Goal: Task Accomplishment & Management: Use online tool/utility

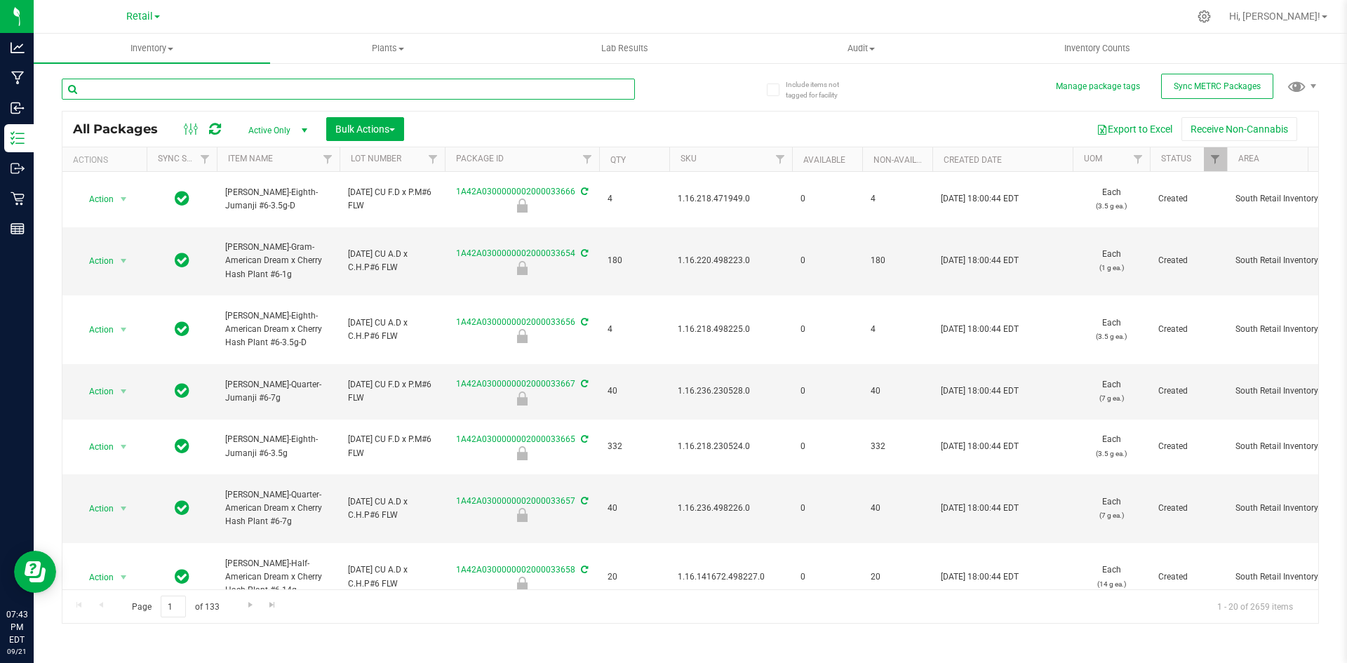
paste input "1.9.152.3517.0"
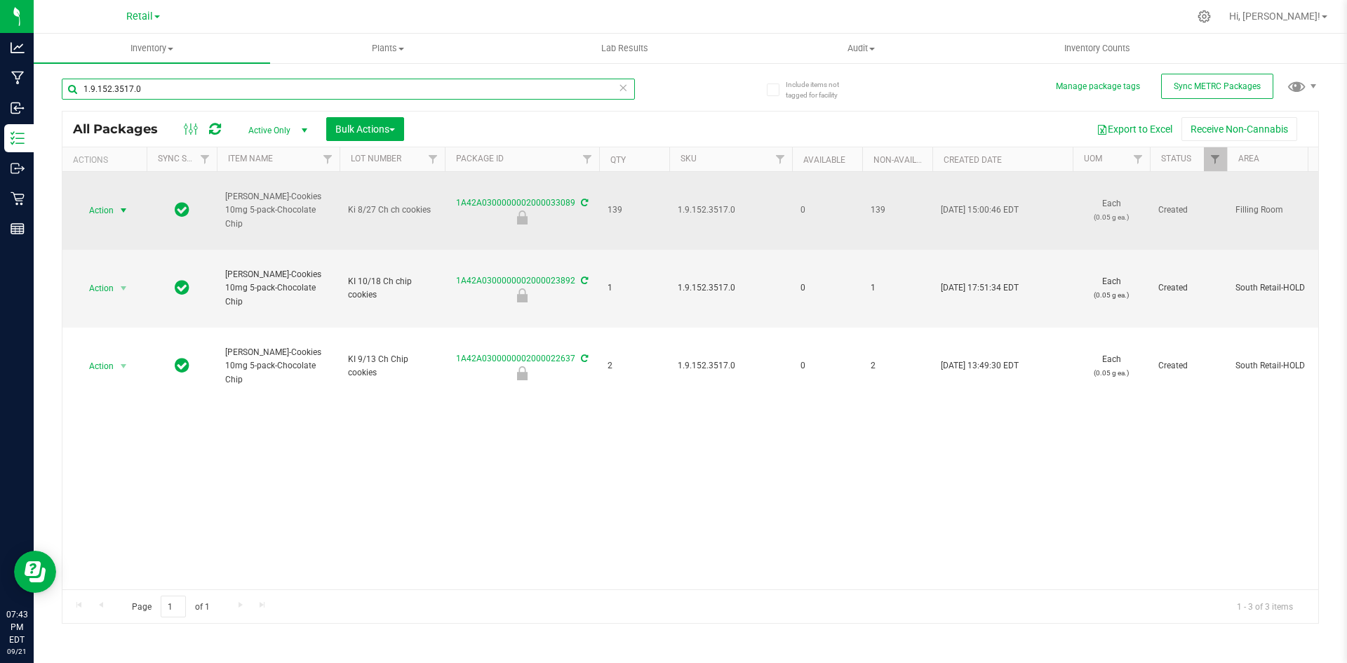
type input "1.9.152.3517.0"
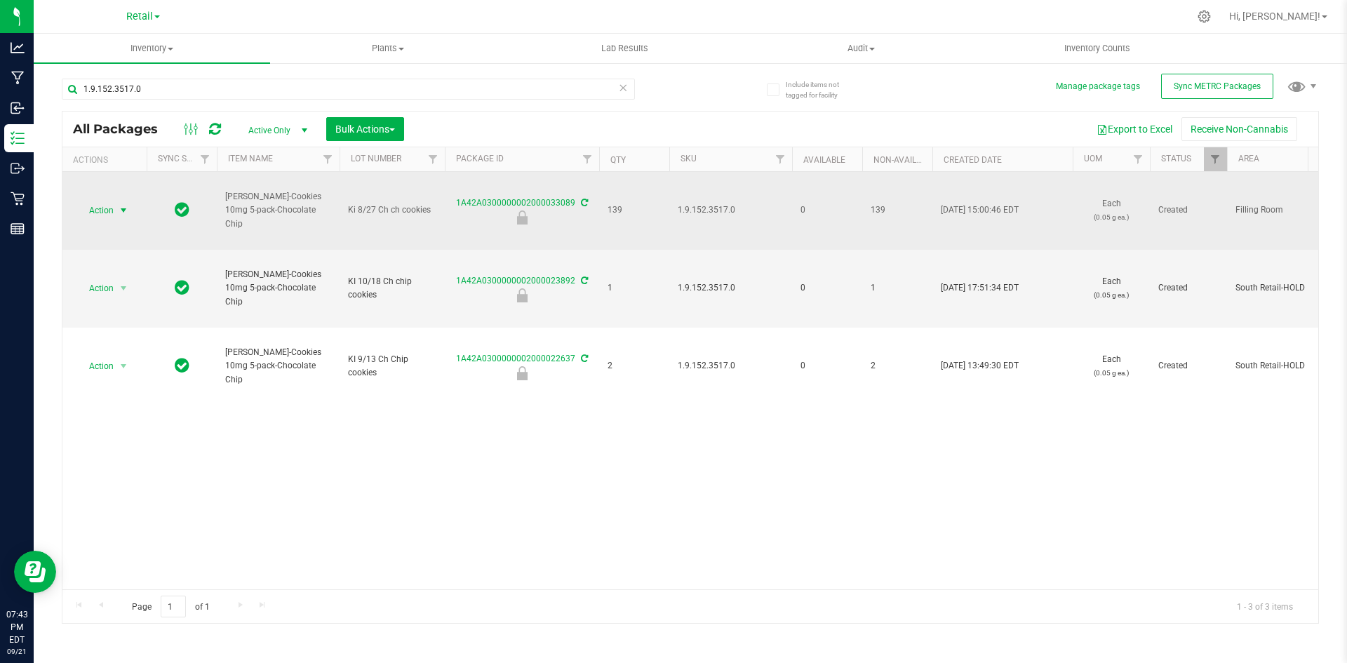
click at [100, 209] on span "Action" at bounding box center [95, 211] width 38 height 20
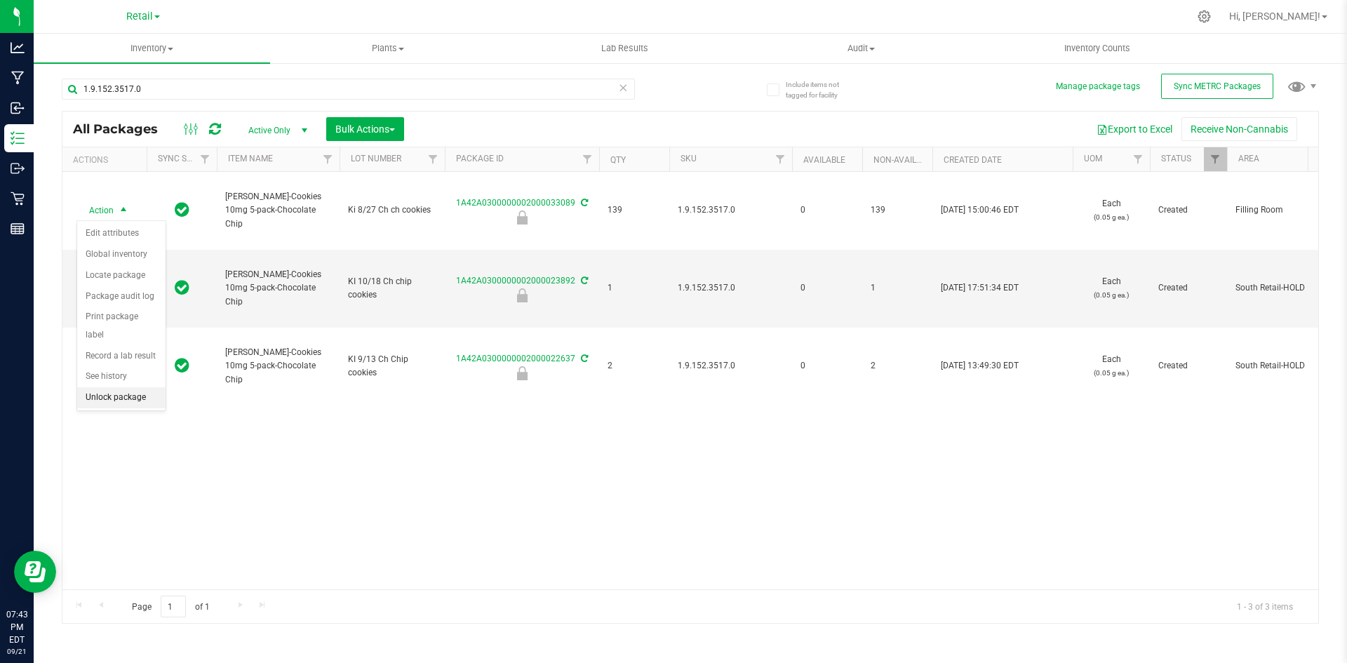
click at [133, 387] on li "Unlock package" at bounding box center [121, 397] width 88 height 21
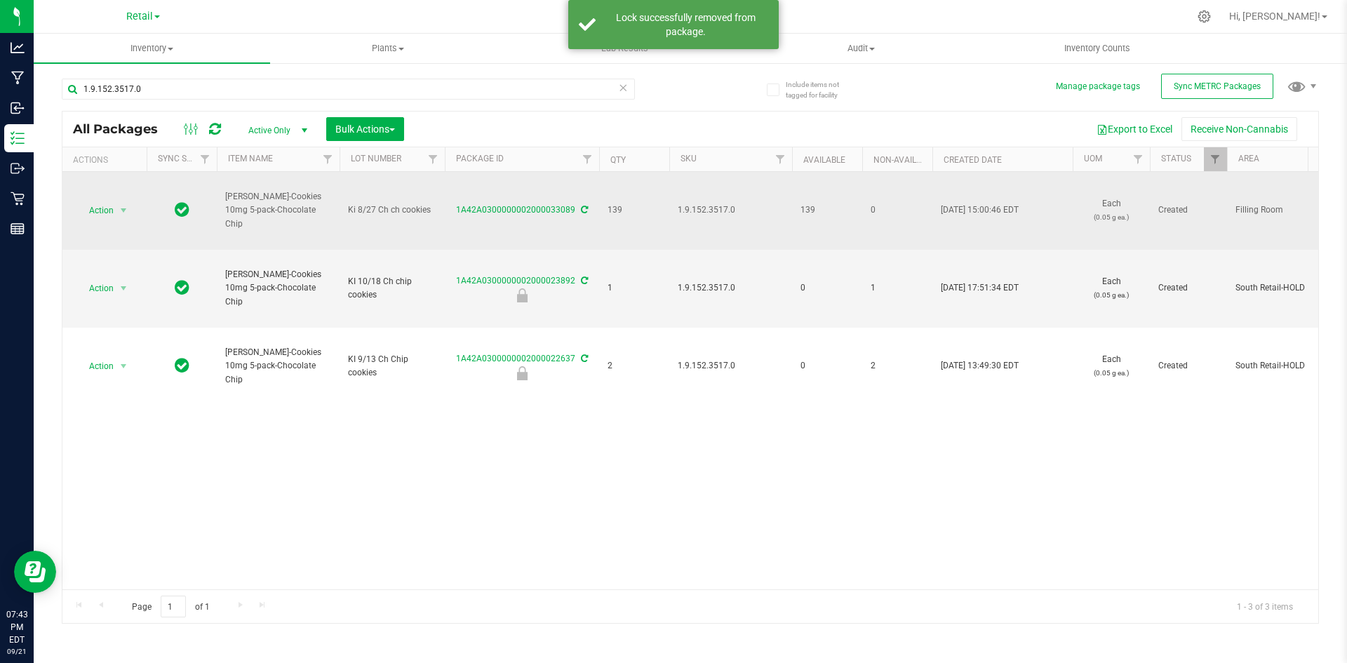
click at [711, 208] on span "1.9.152.3517.0" at bounding box center [731, 210] width 106 height 13
copy span "1.9.152.3517.0"
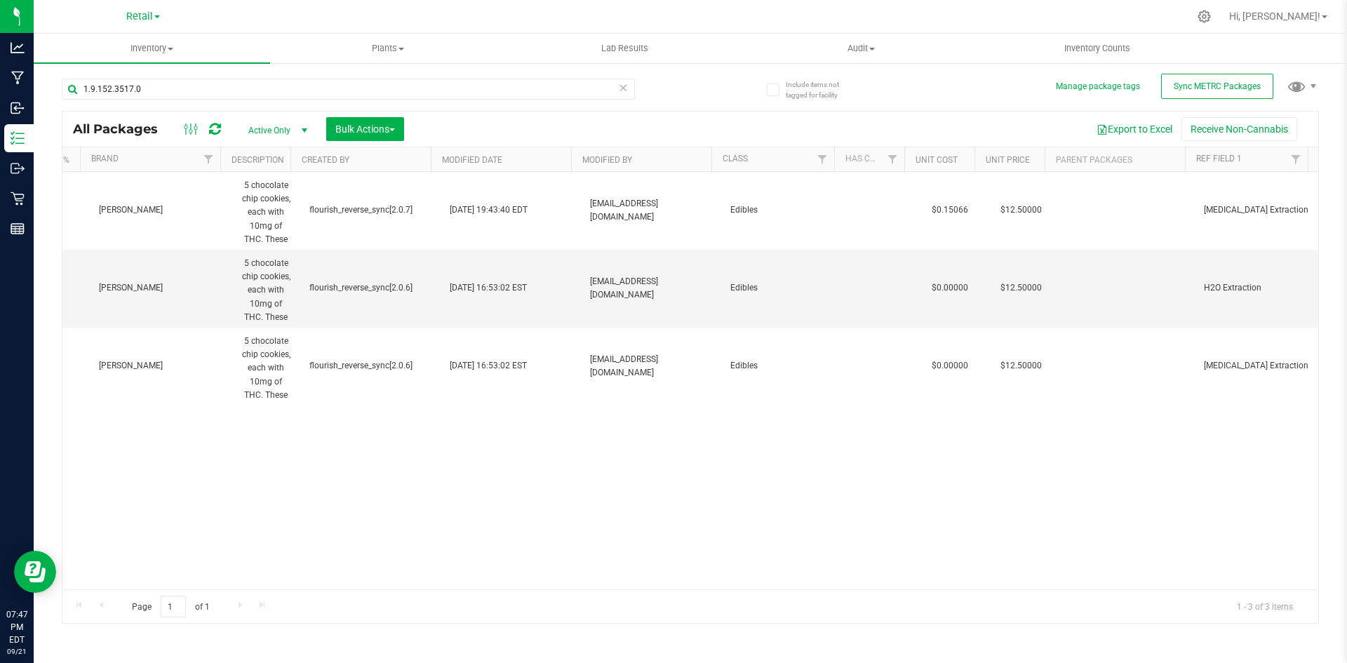
scroll to position [0, 4016]
